Goal: Task Accomplishment & Management: Use online tool/utility

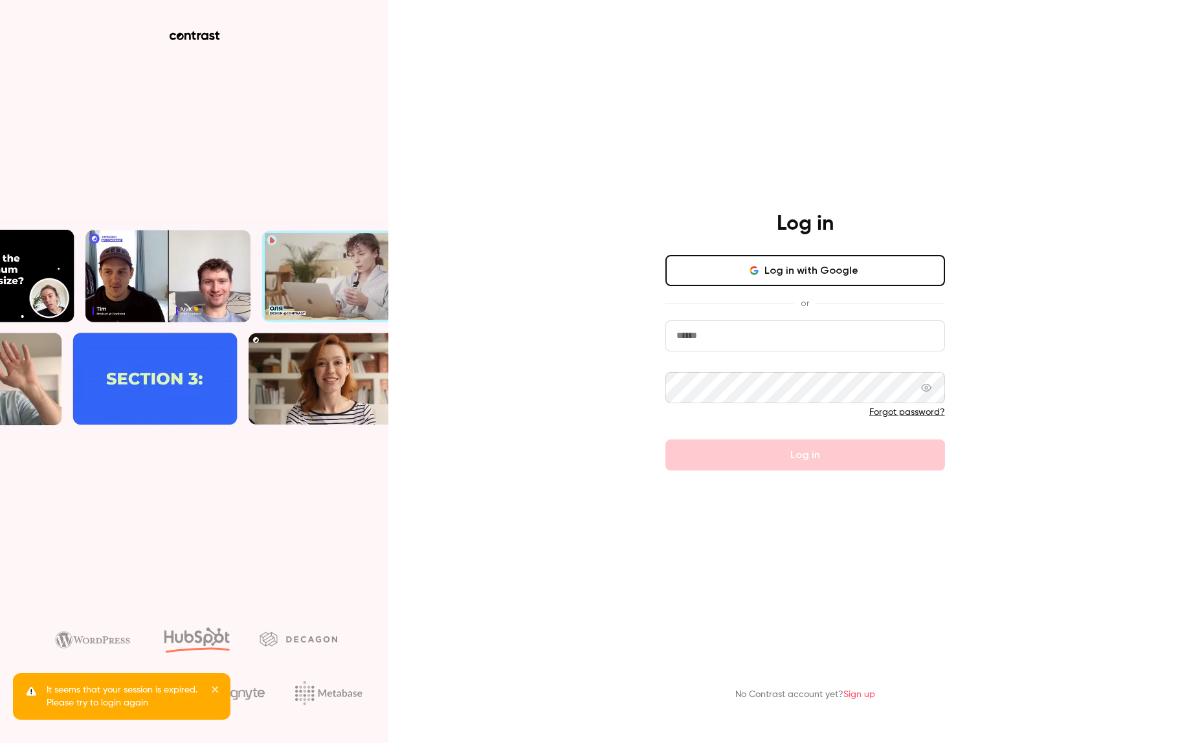
click at [739, 329] on input "email" at bounding box center [805, 335] width 280 height 31
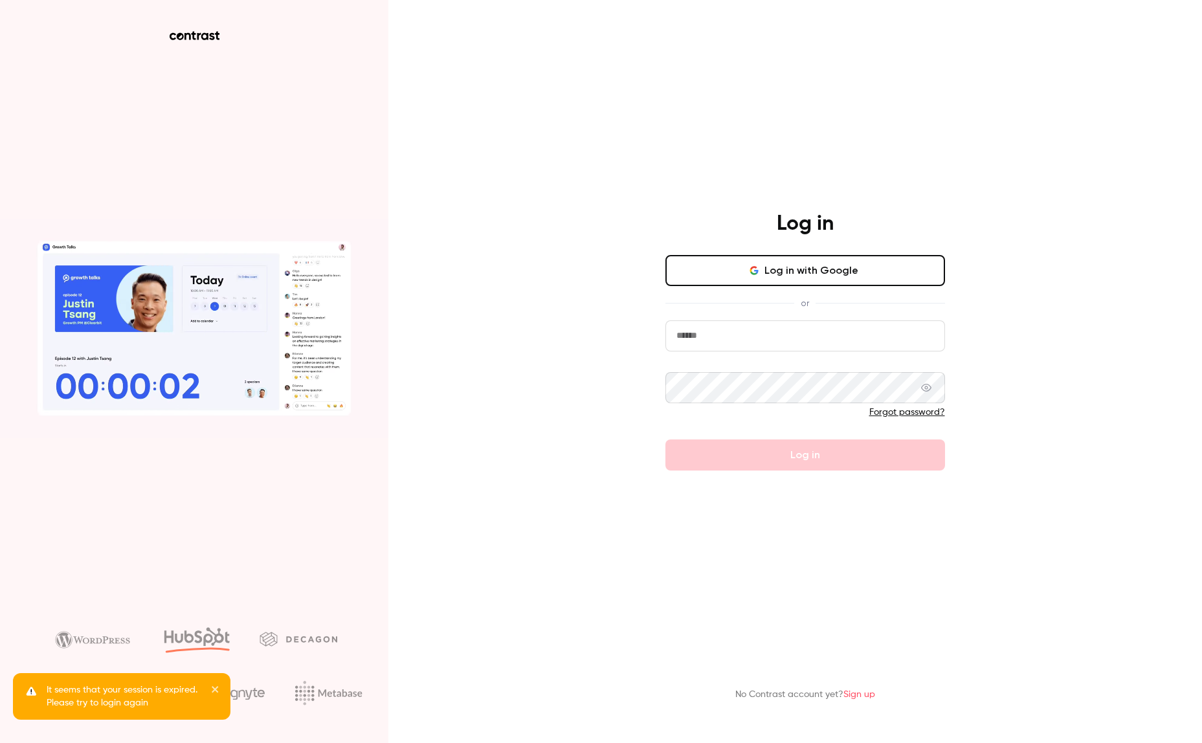
click at [0, 742] on com-1password-button at bounding box center [0, 743] width 0 height 0
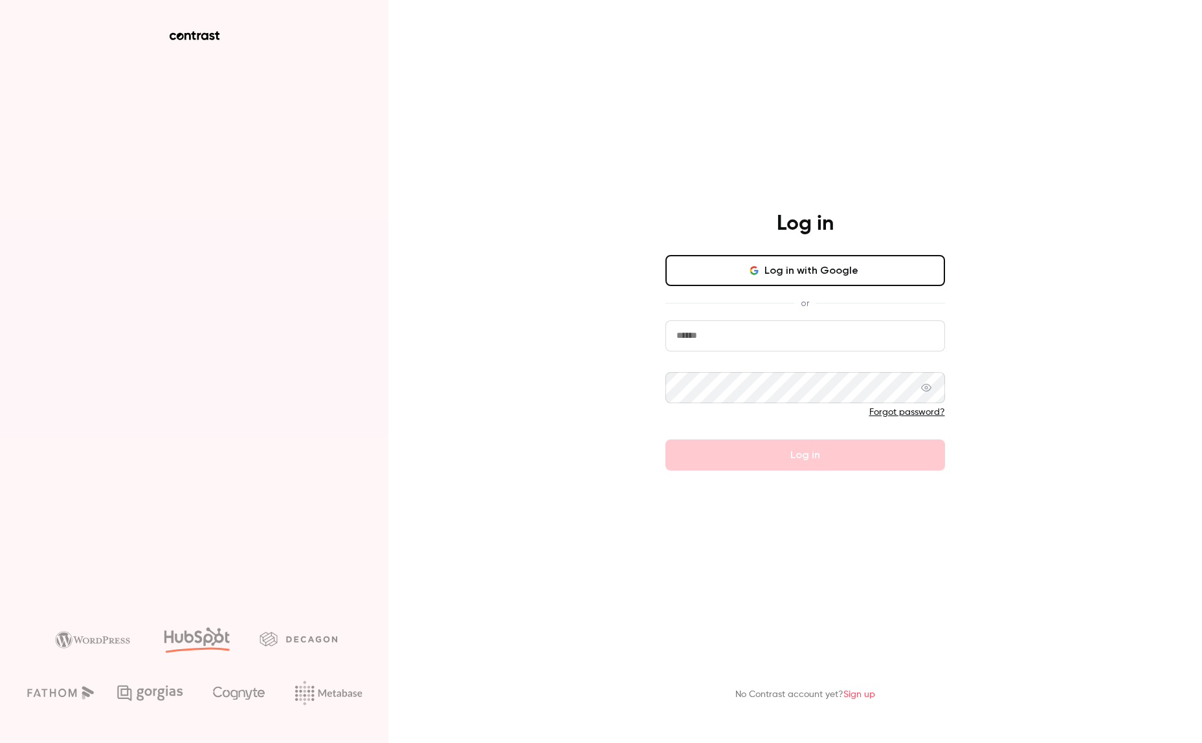
click at [0, 742] on com-1password-button at bounding box center [0, 743] width 0 height 0
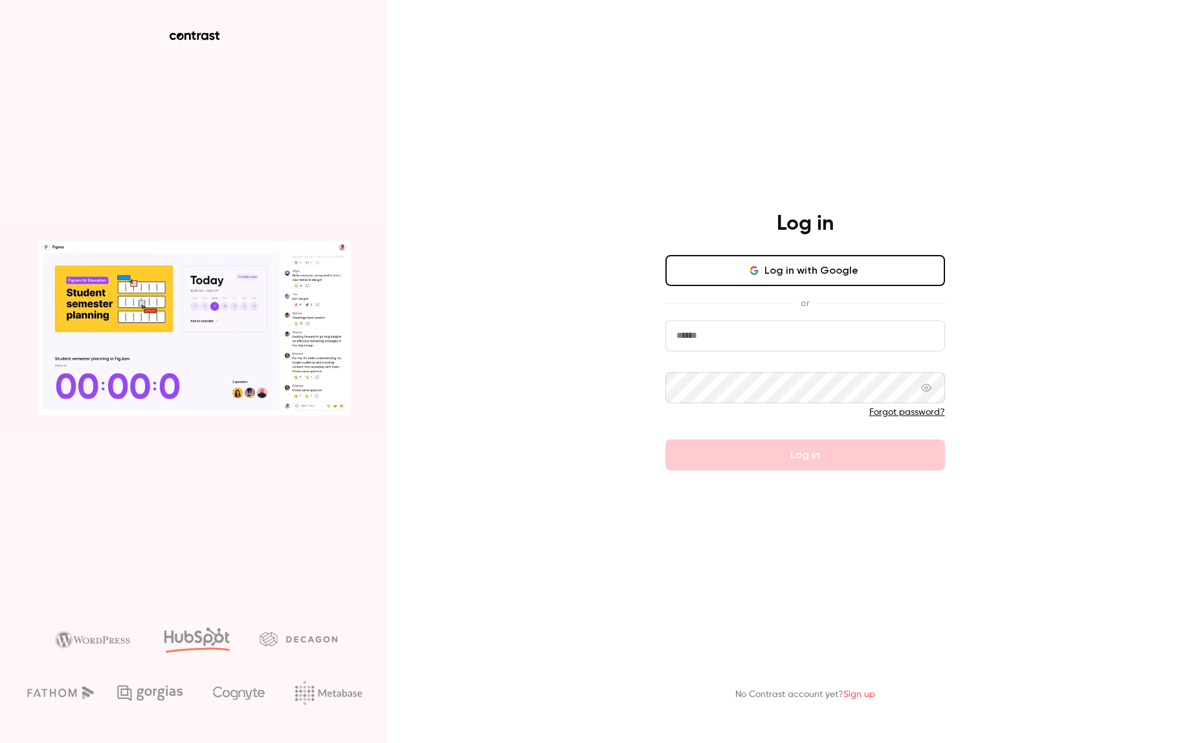
type input "**********"
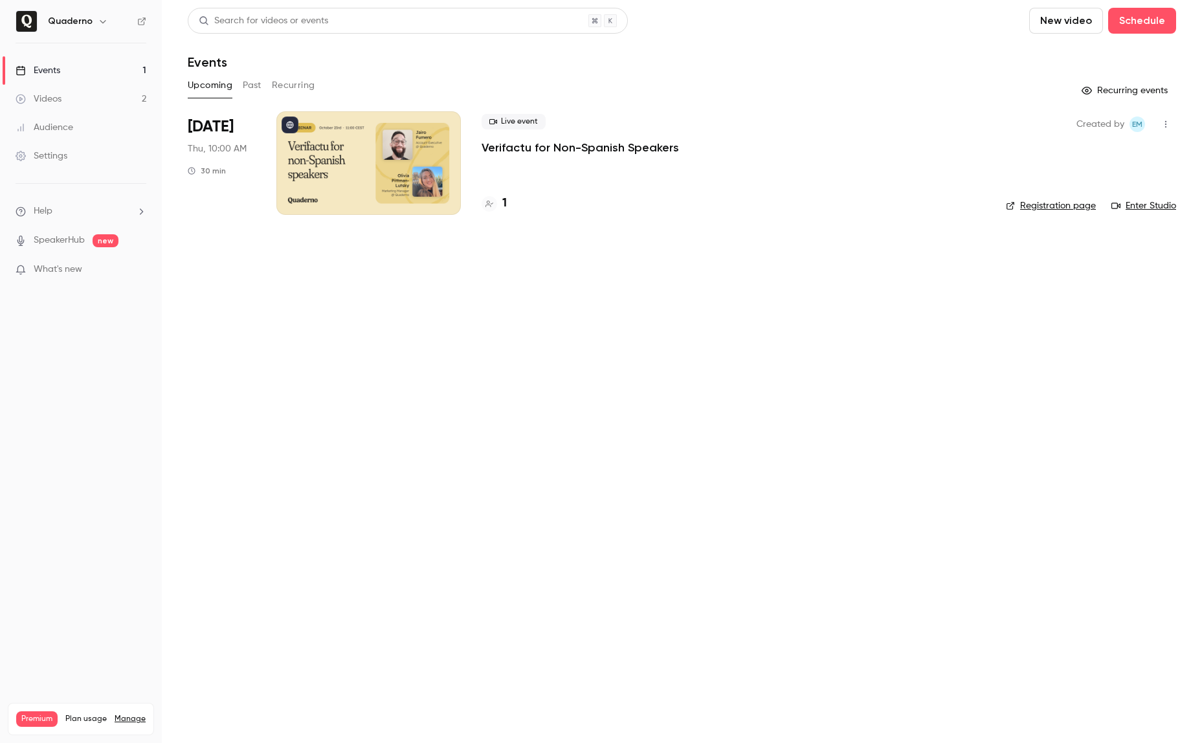
click at [84, 19] on h6 "Quaderno" at bounding box center [70, 21] width 45 height 13
click at [101, 25] on icon "button" at bounding box center [103, 21] width 10 height 10
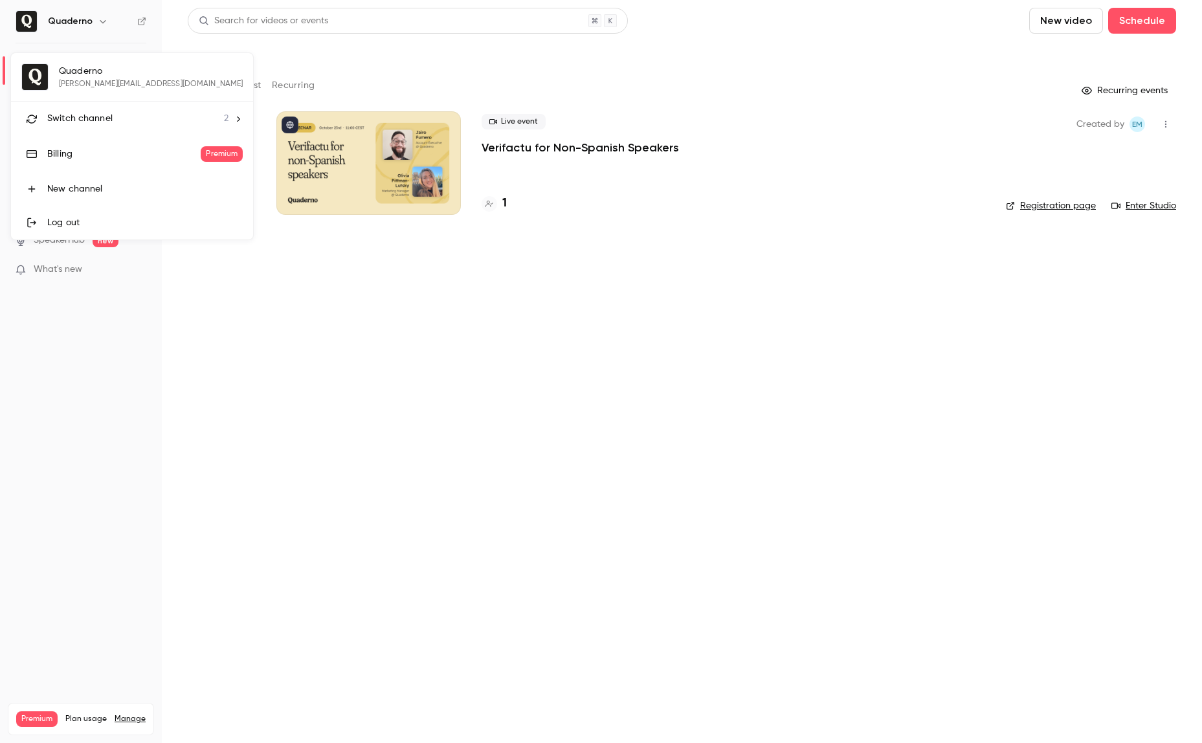
click at [100, 125] on span "Switch channel" at bounding box center [79, 119] width 65 height 14
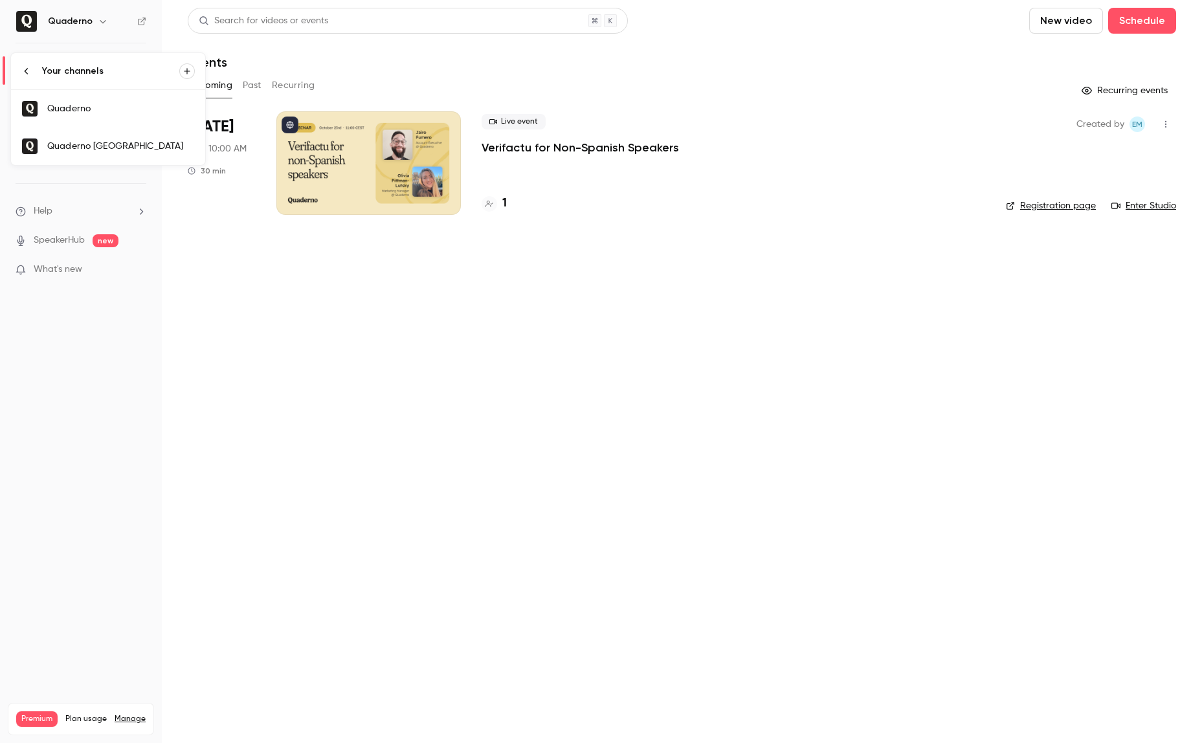
click at [108, 142] on div "Quaderno [GEOGRAPHIC_DATA]" at bounding box center [121, 146] width 148 height 13
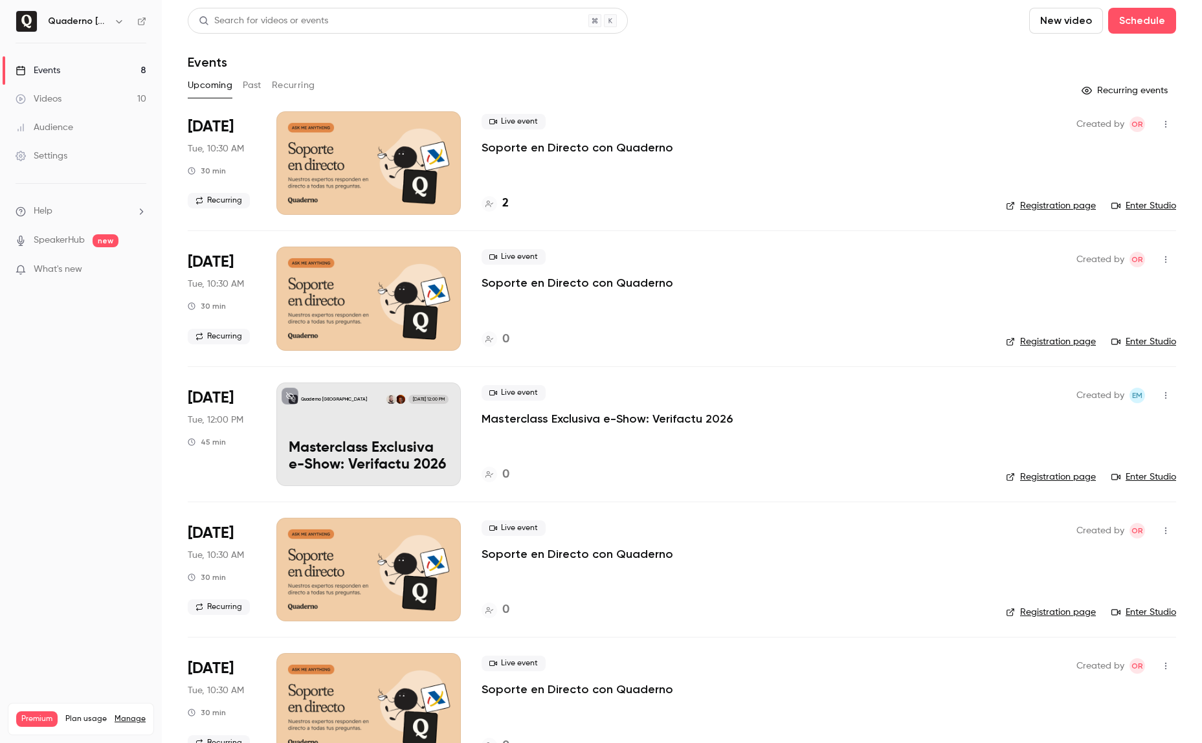
click at [501, 205] on div "2" at bounding box center [495, 203] width 27 height 17
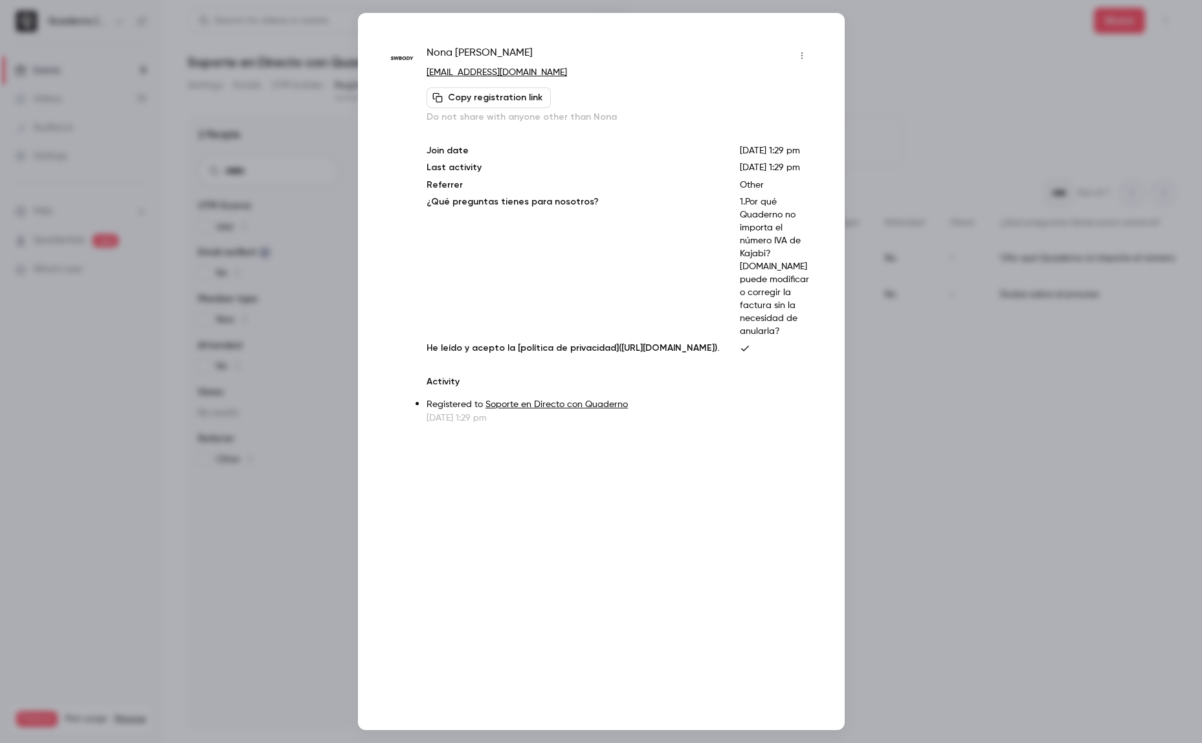
click at [946, 363] on div at bounding box center [601, 371] width 1202 height 743
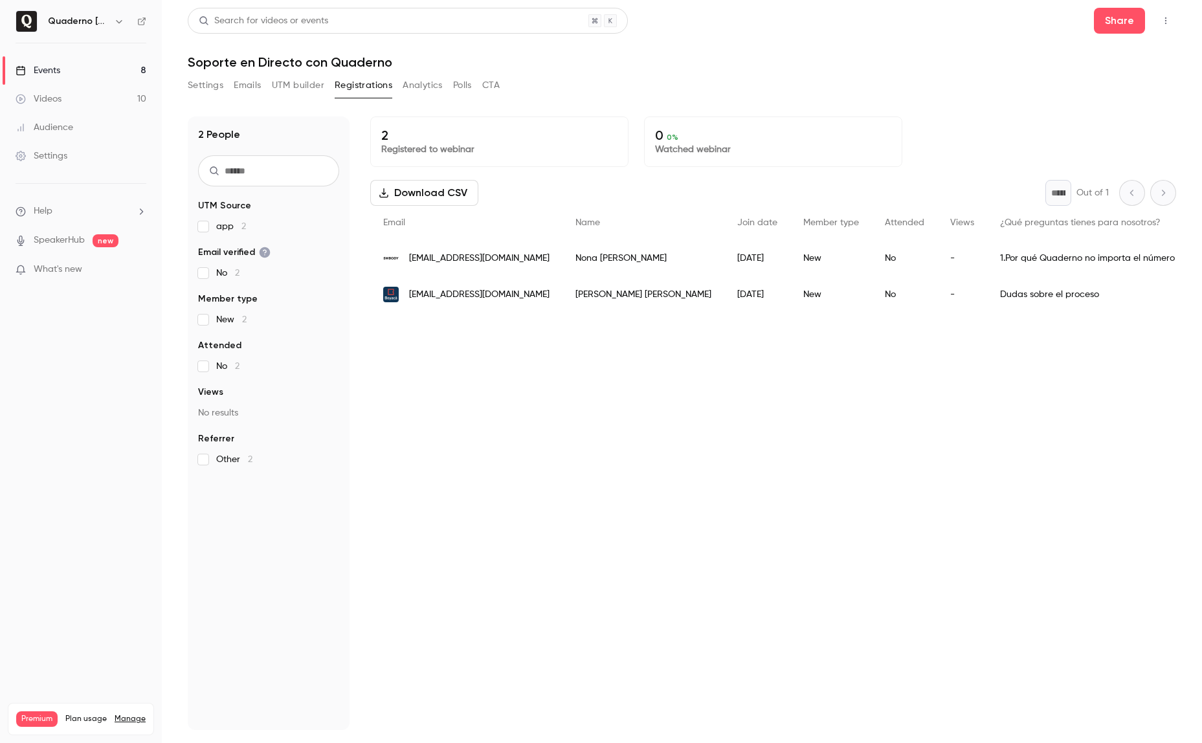
click at [500, 80] on button "CTA" at bounding box center [490, 85] width 17 height 21
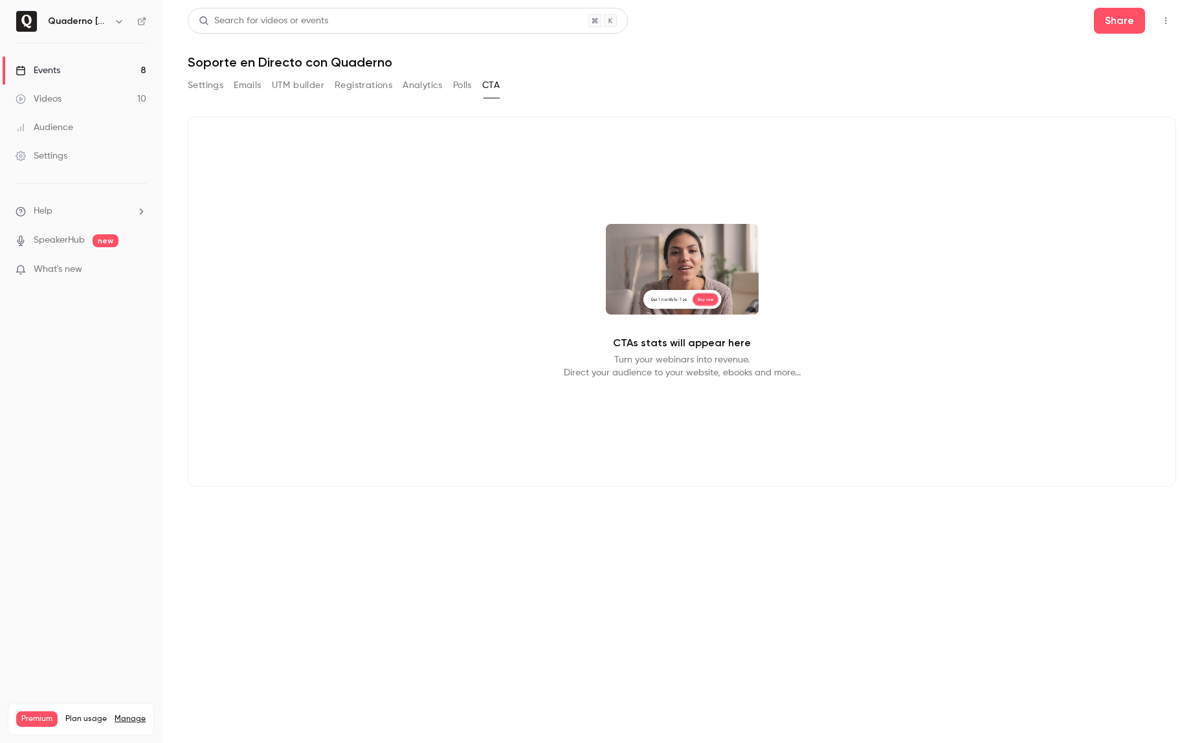
click at [426, 85] on button "Analytics" at bounding box center [423, 85] width 40 height 21
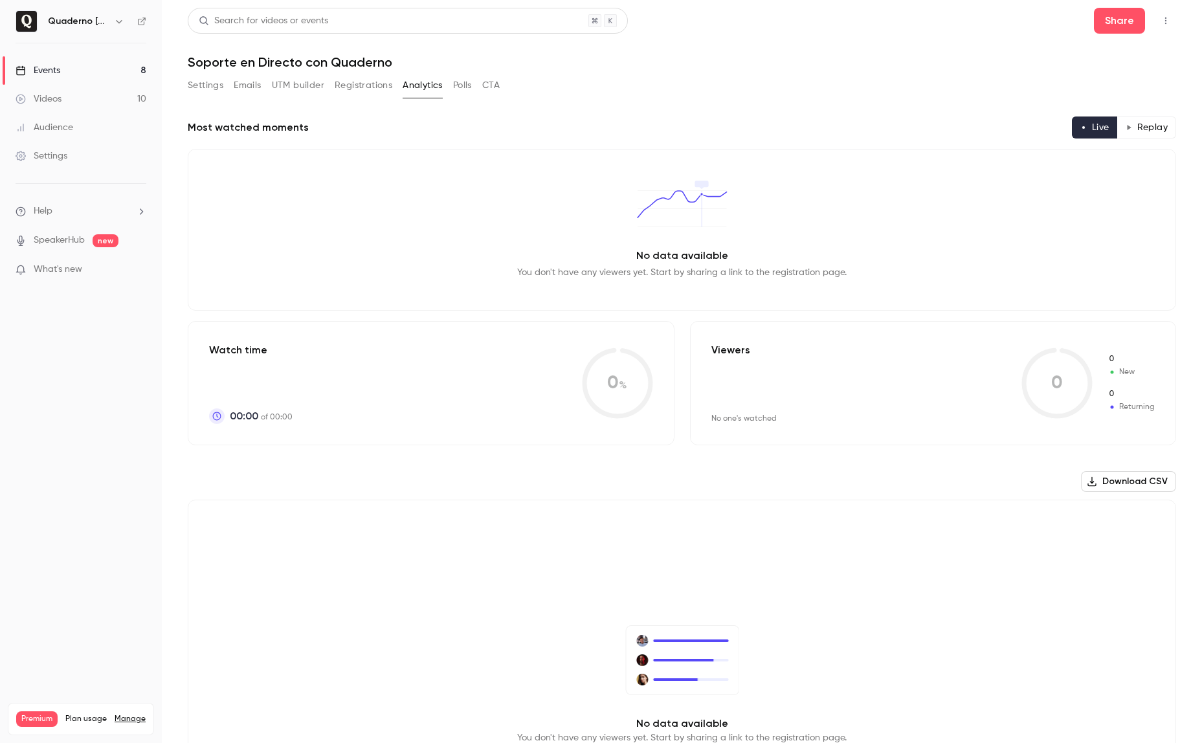
click at [365, 85] on button "Registrations" at bounding box center [364, 85] width 58 height 21
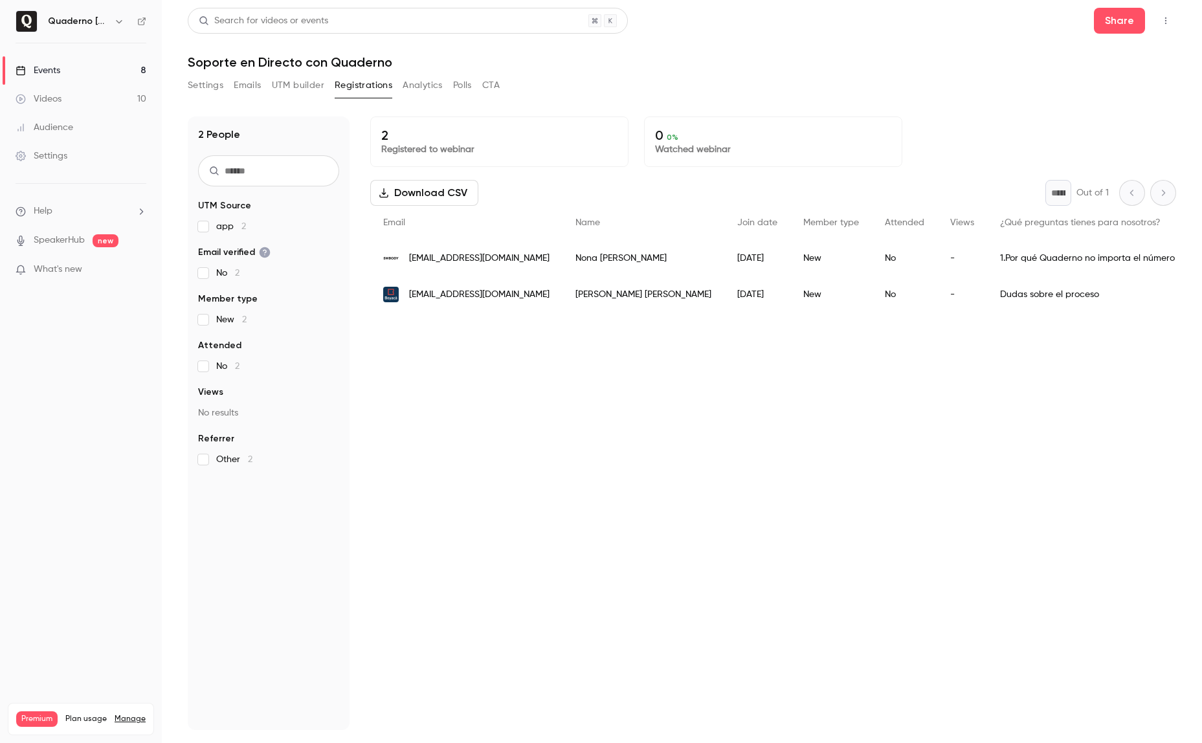
click at [301, 86] on button "UTM builder" at bounding box center [298, 85] width 52 height 21
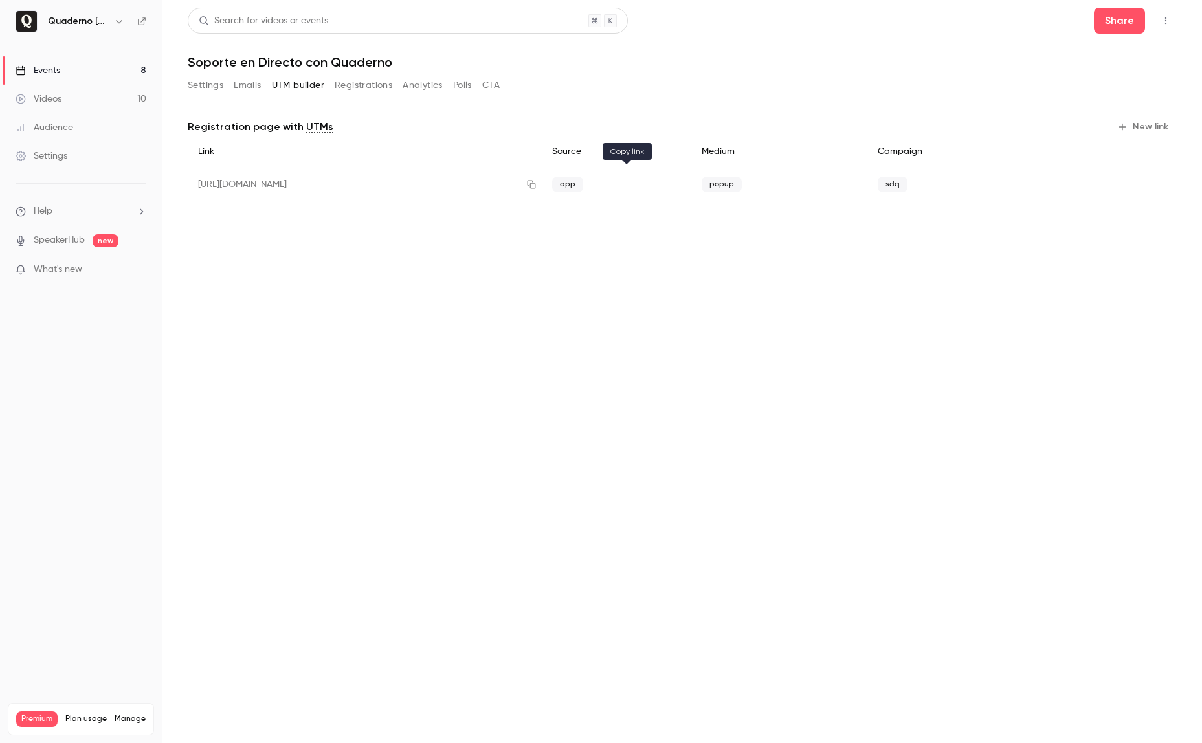
click at [537, 186] on icon "button" at bounding box center [531, 184] width 10 height 9
click at [1151, 123] on button "New link" at bounding box center [1144, 127] width 64 height 21
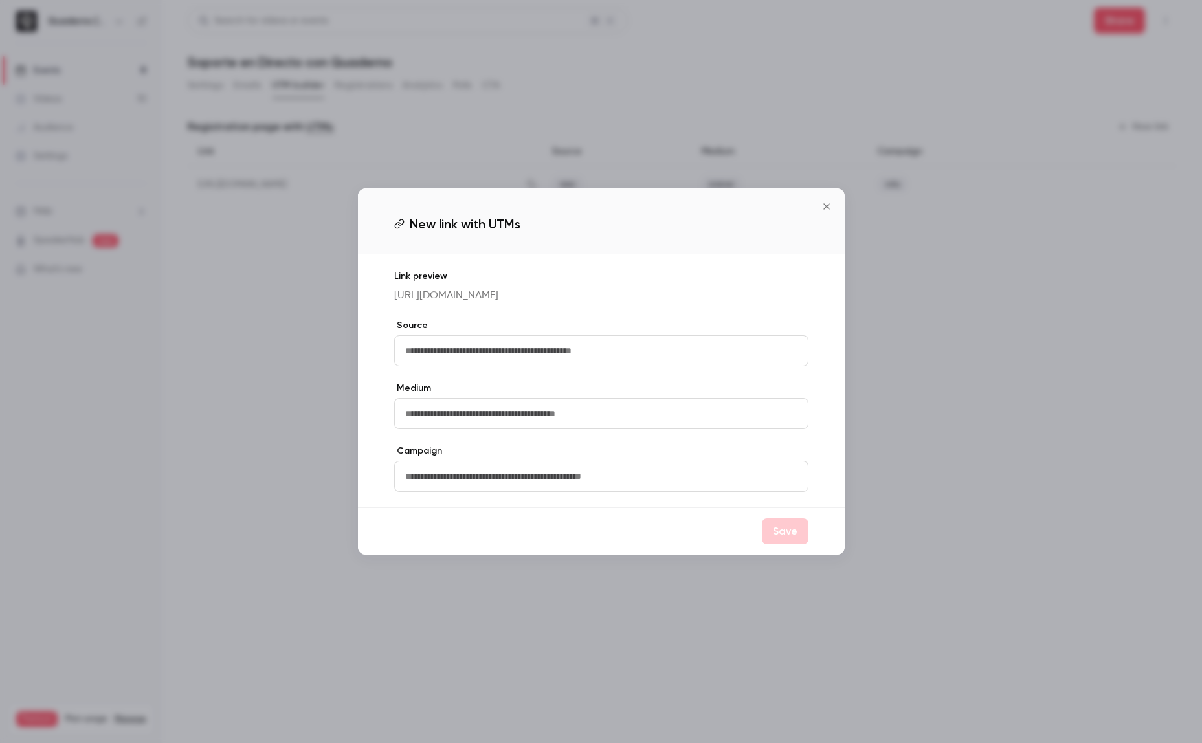
click at [474, 355] on input "text" at bounding box center [601, 350] width 414 height 31
type input "***"
type input "******"
click at [575, 476] on input "text" at bounding box center [601, 476] width 414 height 31
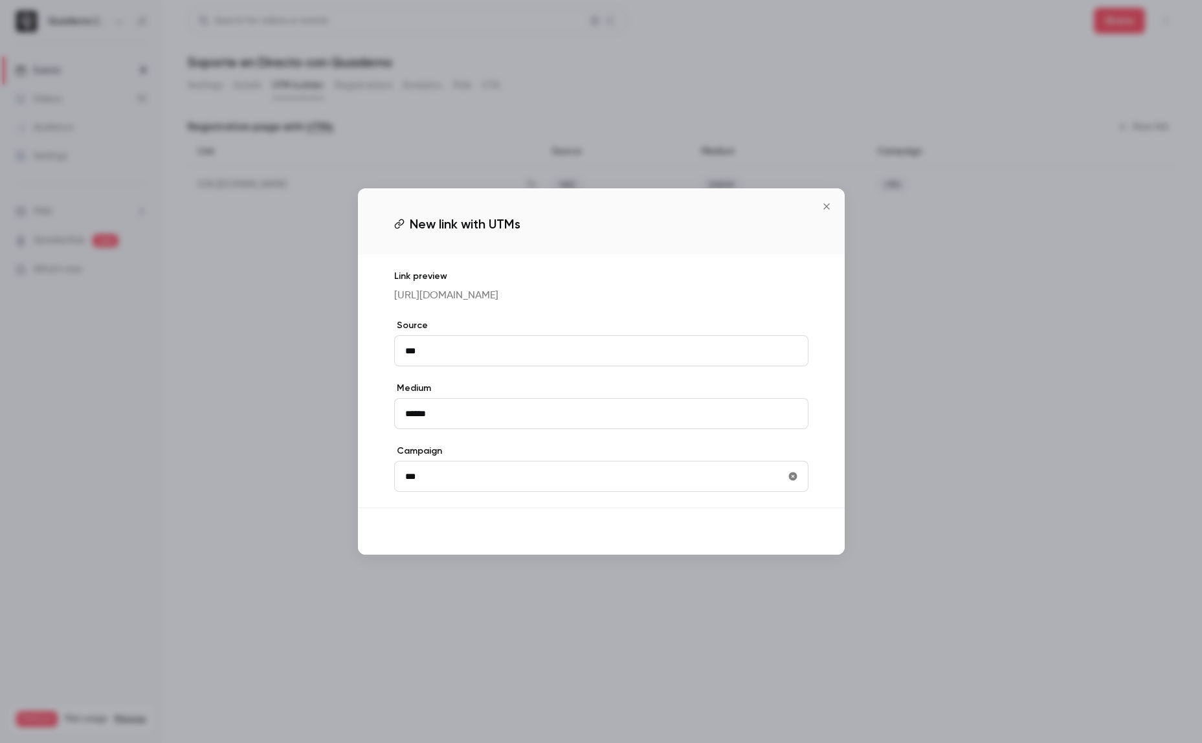
type input "***"
click at [788, 544] on button "Save" at bounding box center [785, 532] width 47 height 26
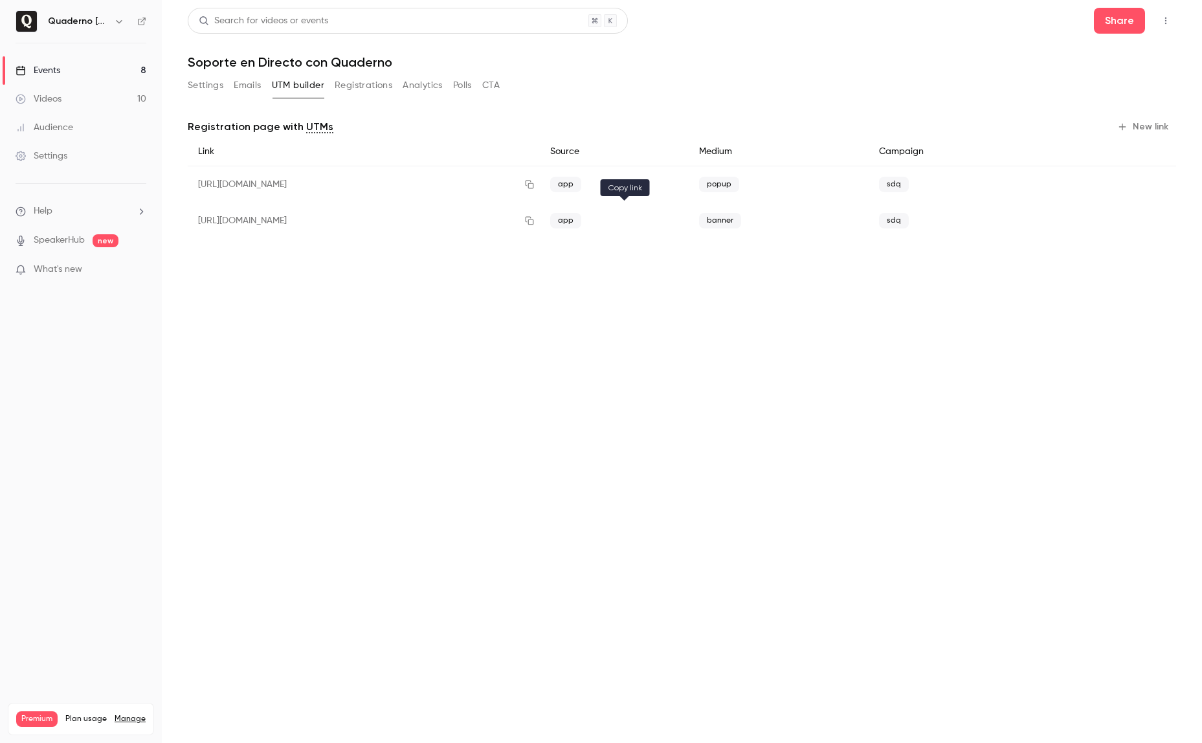
click at [533, 222] on icon "button" at bounding box center [529, 221] width 8 height 8
